Goal: Find specific page/section: Find specific page/section

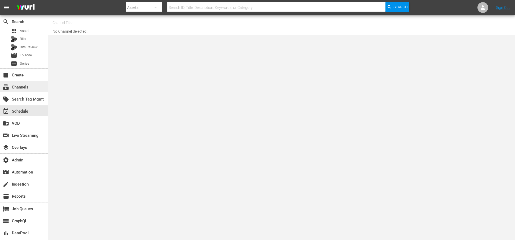
click at [24, 87] on div "subscriptions Channels" at bounding box center [15, 86] width 30 height 5
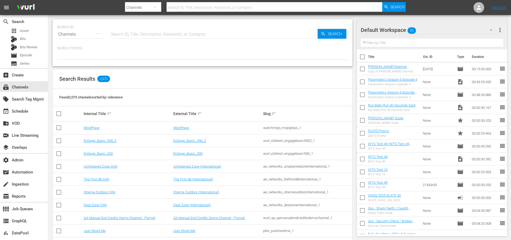
click at [185, 5] on input "text" at bounding box center [275, 7] width 216 height 13
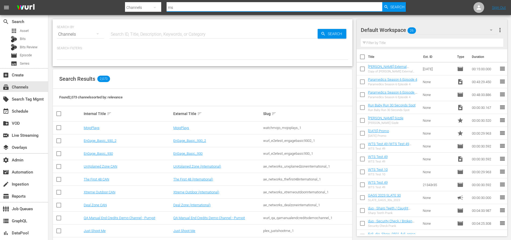
type input "msg"
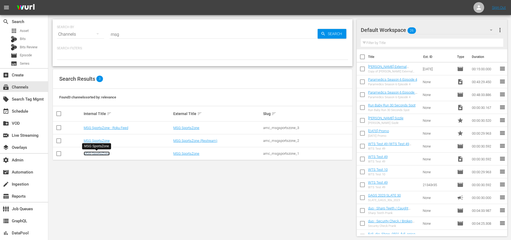
click at [98, 153] on link "MSG SportsZone" at bounding box center [97, 154] width 26 height 4
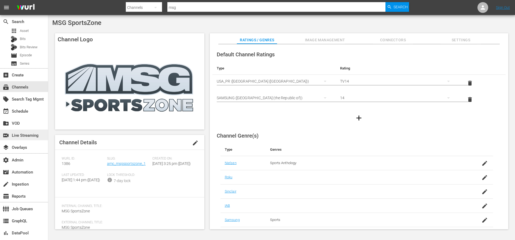
click at [21, 137] on div "switch_video Live Streaming" at bounding box center [15, 134] width 30 height 5
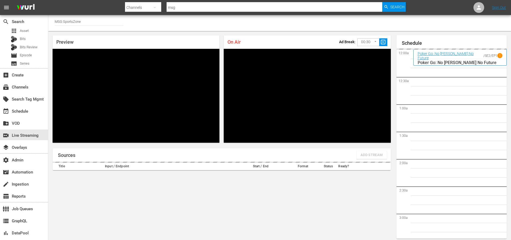
scroll to position [1061, 0]
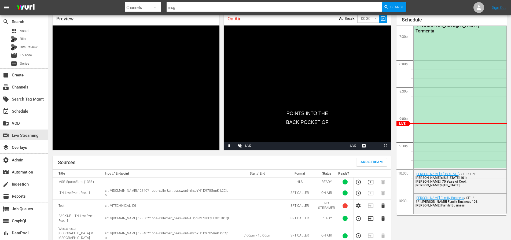
drag, startPoint x: 372, startPoint y: 177, endPoint x: 371, endPoint y: 173, distance: 3.3
click at [372, 177] on td at bounding box center [372, 181] width 12 height 9
click at [371, 179] on icon "button" at bounding box center [371, 182] width 6 height 6
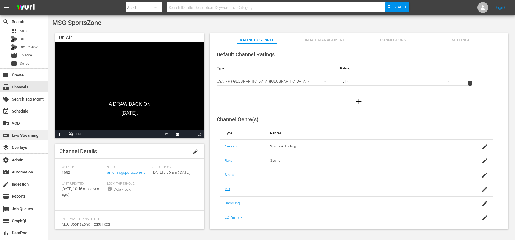
click at [25, 135] on div "switch_video Live Streaming" at bounding box center [15, 134] width 30 height 5
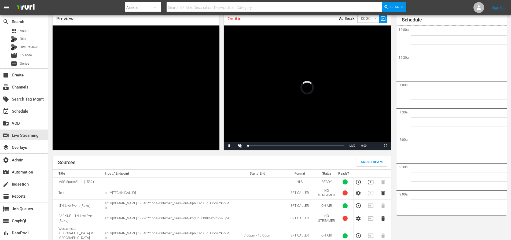
scroll to position [1061, 0]
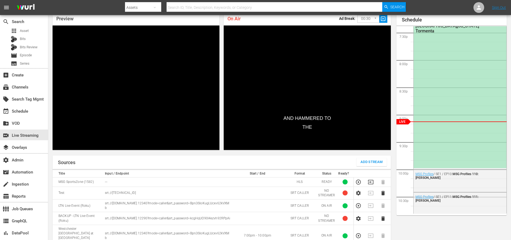
click at [295, 156] on div "Sources Add Stream" at bounding box center [222, 162] width 338 height 13
click at [372, 179] on icon "button" at bounding box center [371, 182] width 6 height 6
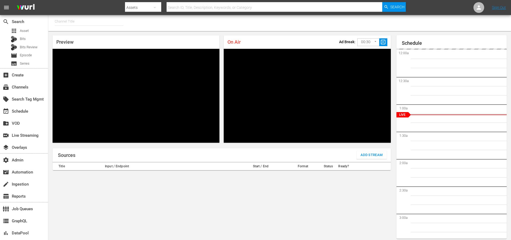
type input "MSG SportsZone - Roku Feed (1582)"
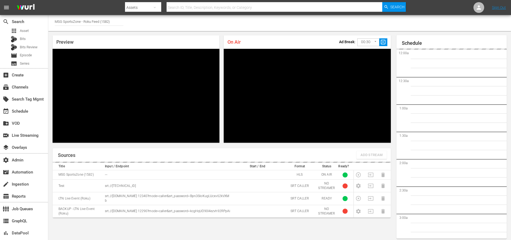
scroll to position [1066, 0]
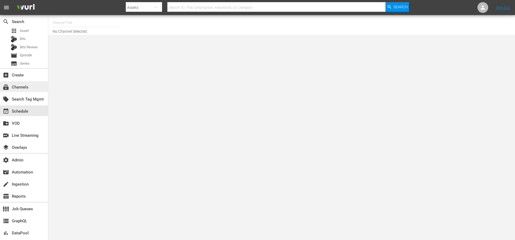
click at [24, 86] on div "subscriptions Channels" at bounding box center [15, 86] width 30 height 5
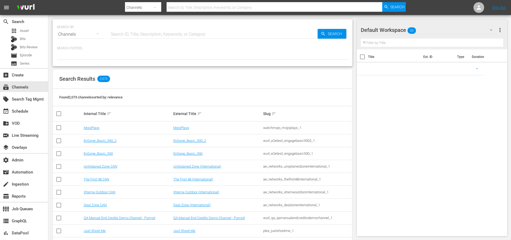
click at [171, 33] on input "text" at bounding box center [213, 34] width 208 height 13
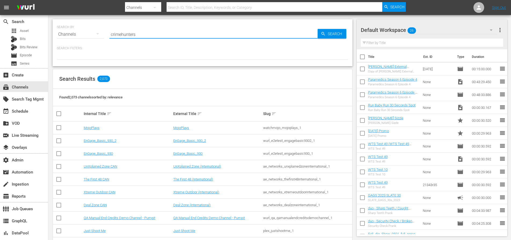
type input "crimehunters"
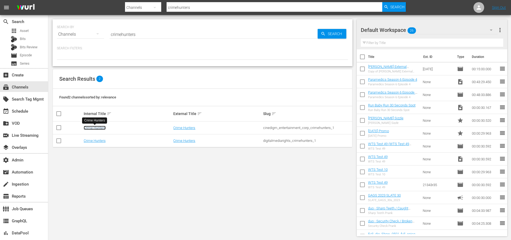
click at [98, 127] on link "Crime Hunters" at bounding box center [95, 128] width 22 height 4
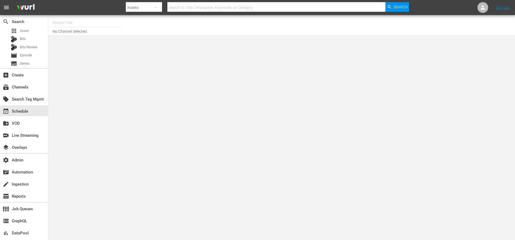
click at [192, 11] on input "text" at bounding box center [276, 7] width 218 height 13
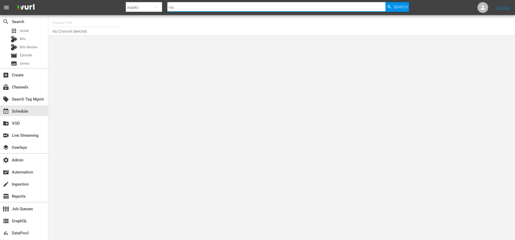
type input "msg"
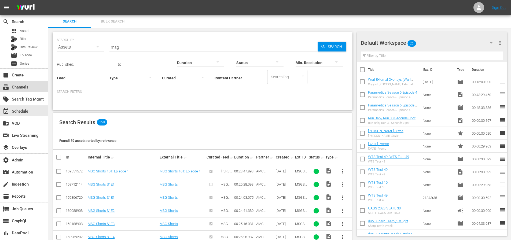
click at [29, 87] on div "subscriptions Channels" at bounding box center [15, 86] width 30 height 5
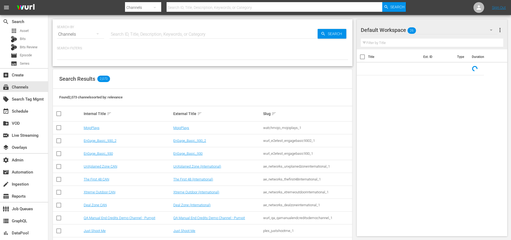
click at [156, 35] on input "text" at bounding box center [213, 34] width 208 height 13
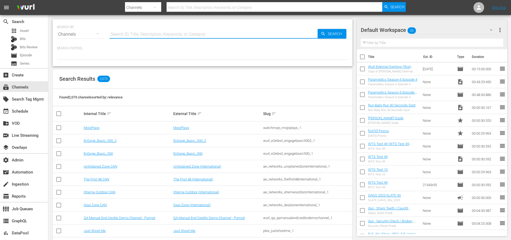
type input "s"
type input "msg"
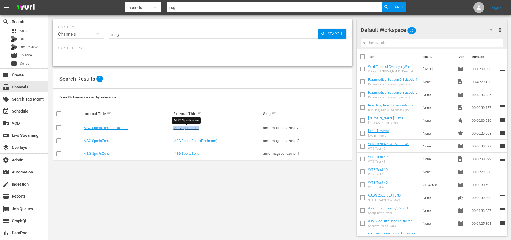
drag, startPoint x: 212, startPoint y: 130, endPoint x: 175, endPoint y: 130, distance: 37.0
click at [175, 130] on div "MSG SportsZone" at bounding box center [217, 128] width 88 height 4
copy link "MSG SportsZone"
